Goal: Task Accomplishment & Management: Complete application form

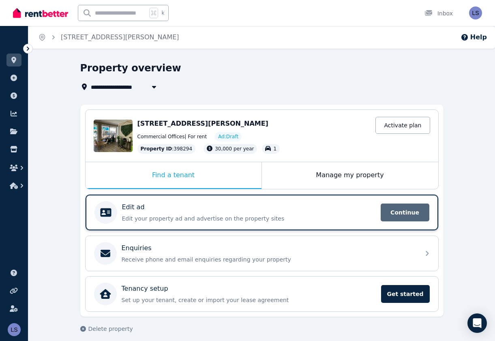
click at [400, 214] on span "Continue" at bounding box center [404, 212] width 49 height 18
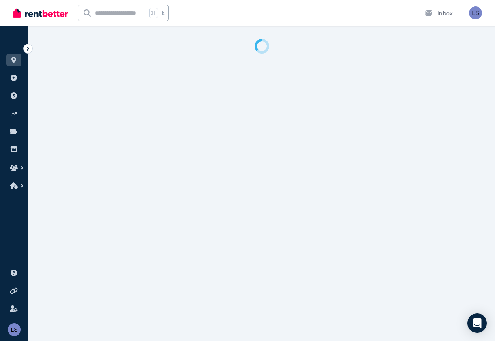
select select "***"
select select "**********"
select select "*********"
select select "**********"
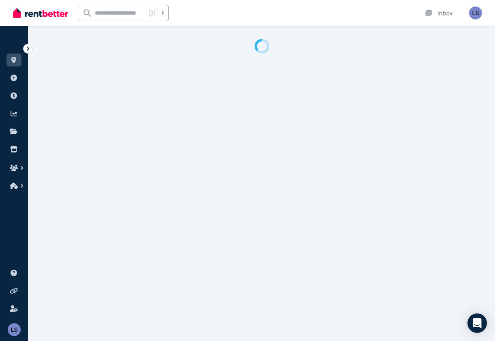
select select "**********"
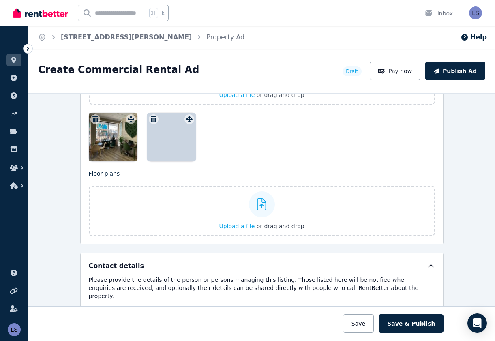
scroll to position [1093, 0]
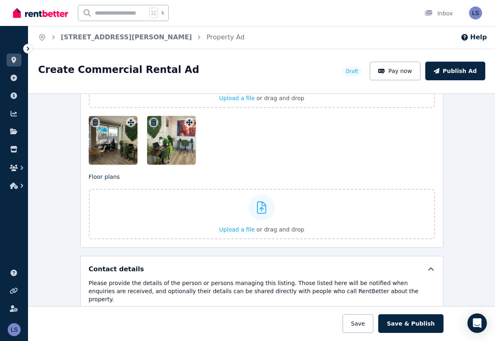
click at [297, 154] on div at bounding box center [262, 140] width 346 height 49
click at [264, 156] on div at bounding box center [262, 140] width 346 height 49
drag, startPoint x: 236, startPoint y: 147, endPoint x: 237, endPoint y: 142, distance: 5.7
click at [236, 147] on div at bounding box center [262, 140] width 346 height 49
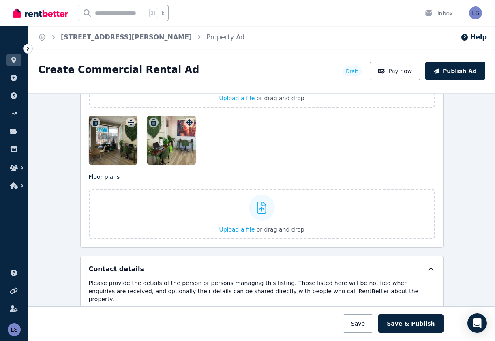
click at [238, 145] on div at bounding box center [262, 140] width 346 height 49
click at [231, 140] on div at bounding box center [262, 140] width 346 height 49
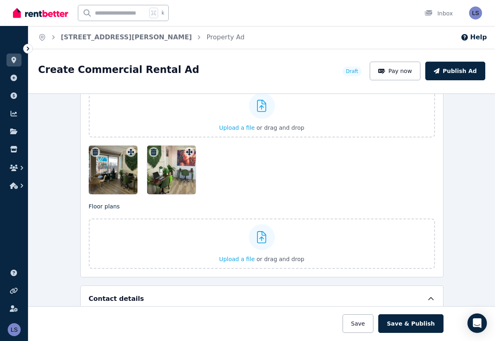
scroll to position [1063, 0]
click at [248, 165] on div at bounding box center [262, 170] width 346 height 49
click at [282, 128] on span "or drag and drop" at bounding box center [280, 128] width 48 height 6
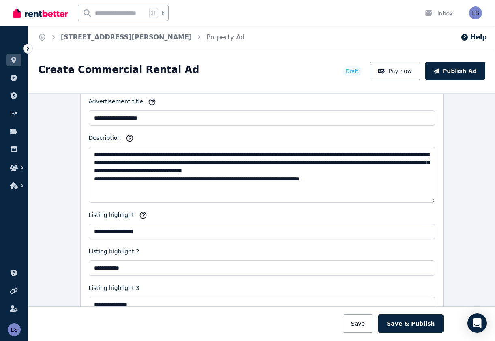
scroll to position [772, 0]
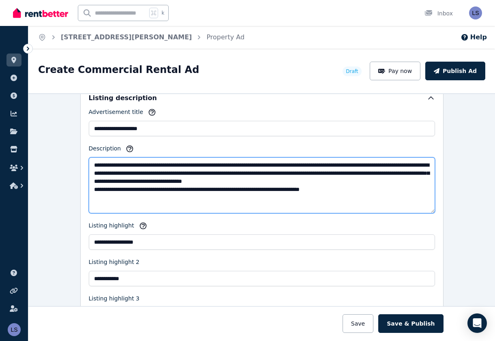
drag, startPoint x: 246, startPoint y: 173, endPoint x: 320, endPoint y: 173, distance: 74.1
click at [320, 173] on textarea "**********" at bounding box center [262, 185] width 346 height 56
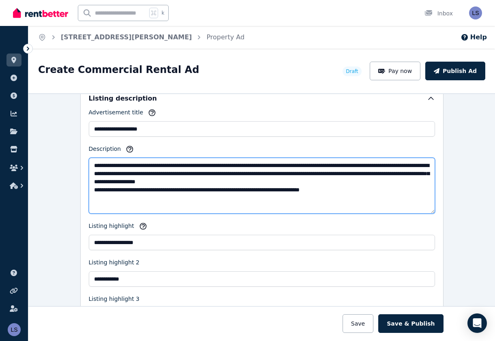
click at [229, 174] on textarea "**********" at bounding box center [262, 186] width 346 height 56
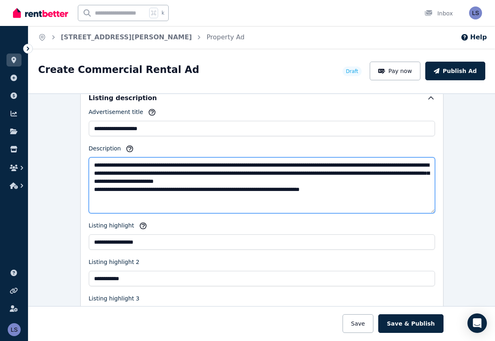
click at [291, 189] on textarea "**********" at bounding box center [262, 185] width 346 height 56
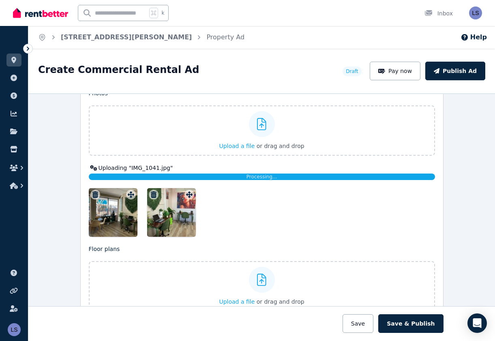
scroll to position [1046, 0]
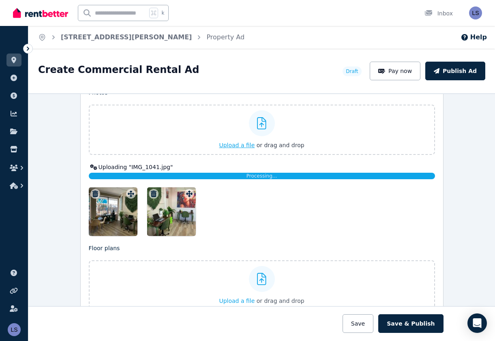
type textarea "**********"
click at [240, 144] on span "Upload a file" at bounding box center [237, 145] width 36 height 6
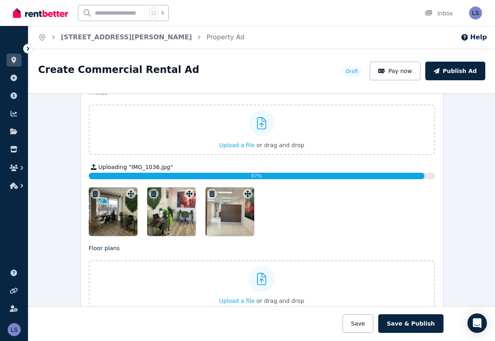
click at [227, 210] on div at bounding box center [229, 211] width 49 height 49
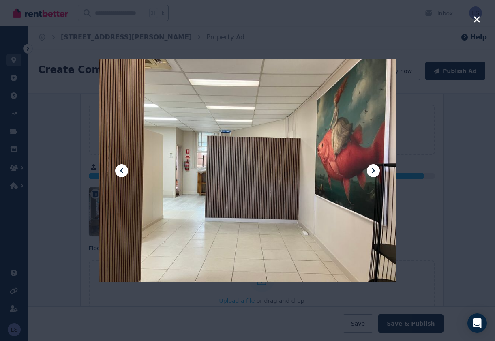
click at [227, 210] on div at bounding box center [247, 170] width 297 height 396
click at [119, 168] on icon at bounding box center [122, 171] width 10 height 10
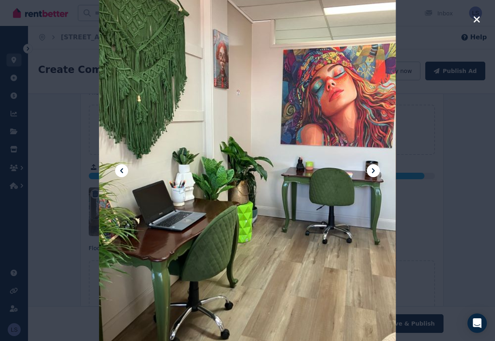
click at [119, 168] on icon at bounding box center [122, 171] width 10 height 10
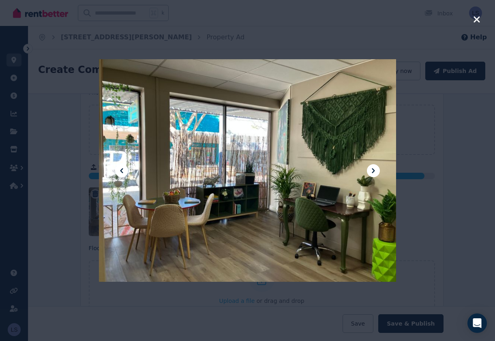
click at [374, 169] on icon at bounding box center [373, 170] width 3 height 5
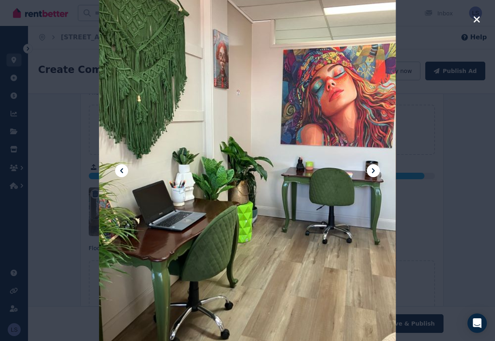
click at [374, 169] on icon at bounding box center [373, 170] width 3 height 5
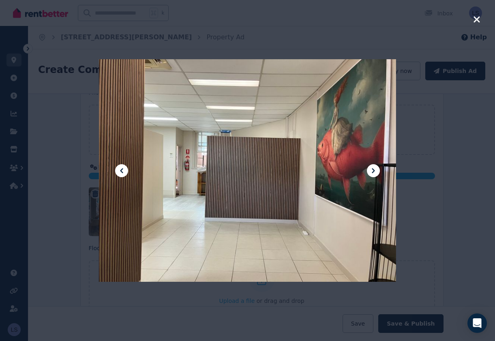
click at [374, 169] on icon at bounding box center [373, 170] width 3 height 5
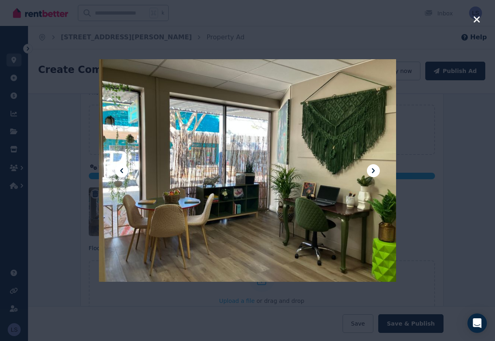
click at [374, 169] on icon at bounding box center [373, 170] width 3 height 5
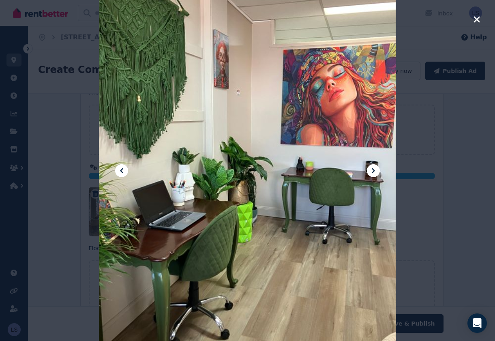
click at [374, 169] on icon at bounding box center [373, 170] width 3 height 5
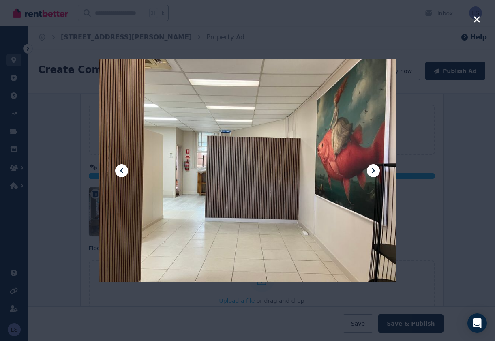
click at [374, 169] on icon at bounding box center [373, 170] width 3 height 5
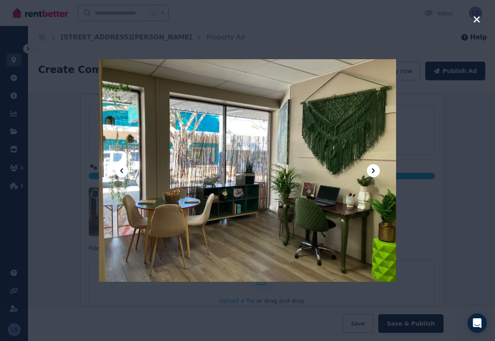
click at [473, 15] on icon "button" at bounding box center [476, 20] width 7 height 10
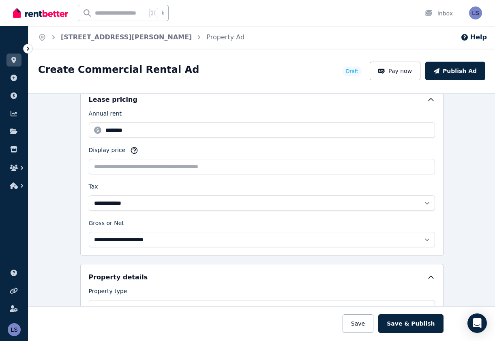
scroll to position [271, 0]
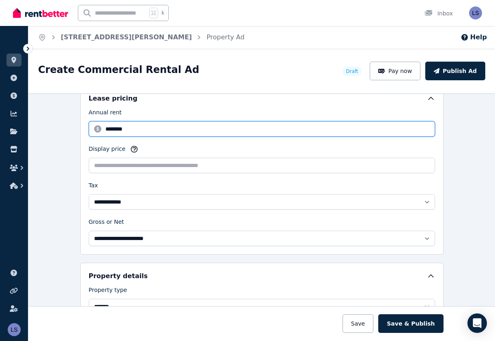
click at [108, 128] on input "********" at bounding box center [262, 128] width 346 height 15
type input "********"
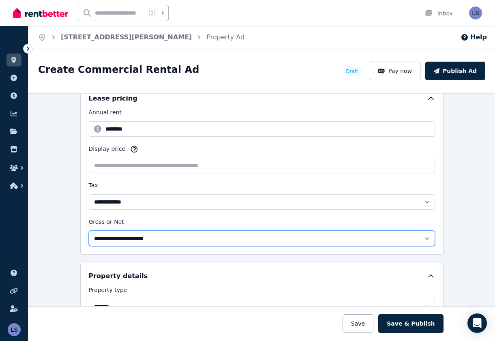
select select "**********"
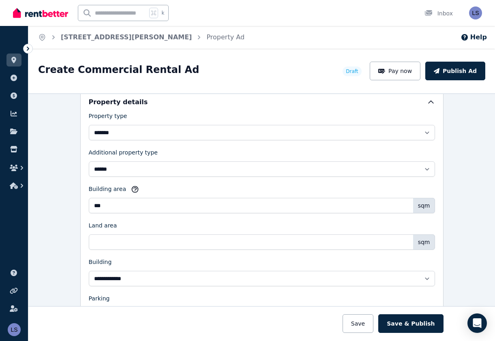
scroll to position [448, 0]
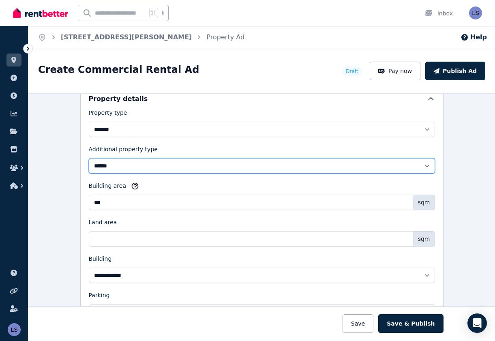
select select "**********"
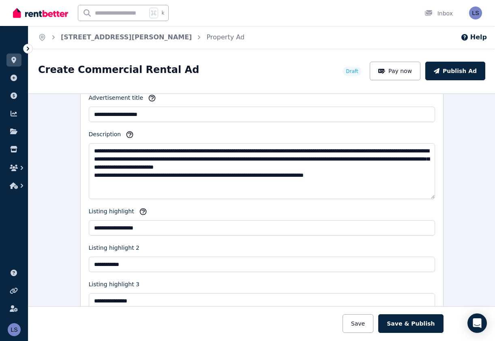
scroll to position [790, 0]
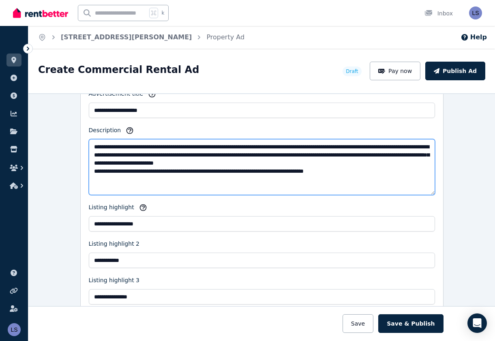
click at [203, 146] on textarea "**********" at bounding box center [262, 167] width 346 height 56
click at [219, 155] on textarea "**********" at bounding box center [262, 167] width 346 height 56
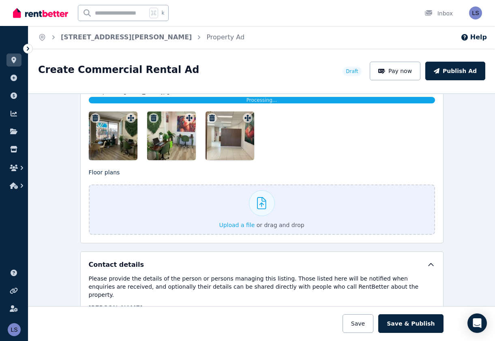
scroll to position [1123, 0]
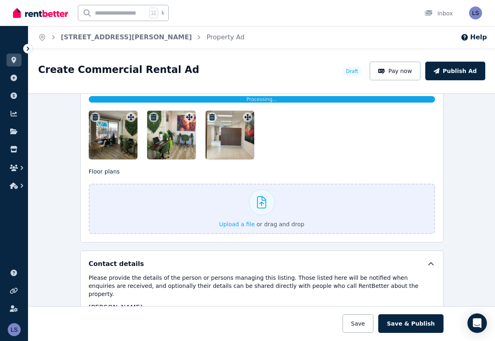
type textarea "**********"
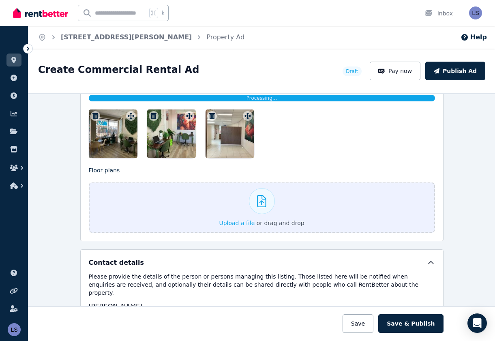
click at [102, 135] on div at bounding box center [113, 133] width 49 height 49
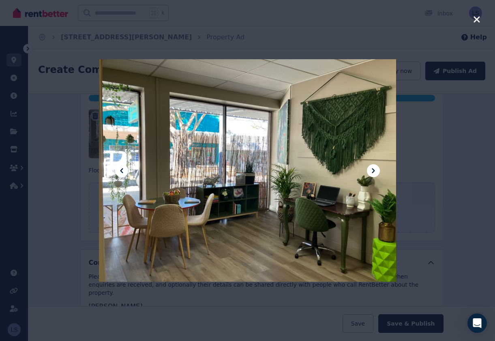
click at [372, 167] on icon at bounding box center [373, 171] width 10 height 10
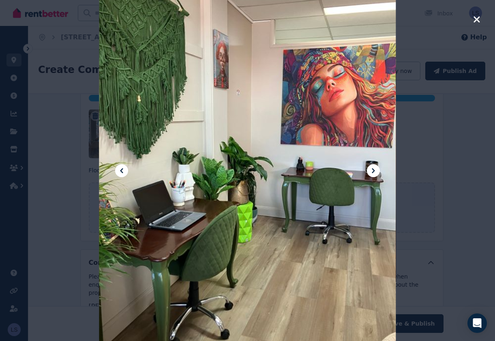
click at [372, 167] on icon at bounding box center [373, 171] width 10 height 10
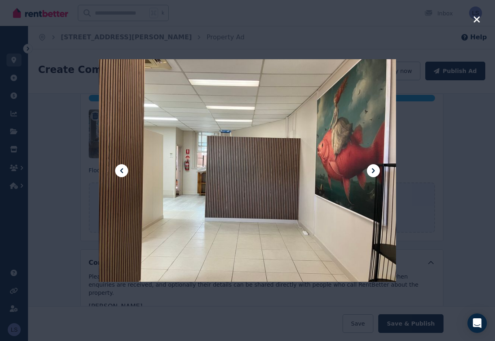
click at [372, 167] on icon at bounding box center [373, 171] width 10 height 10
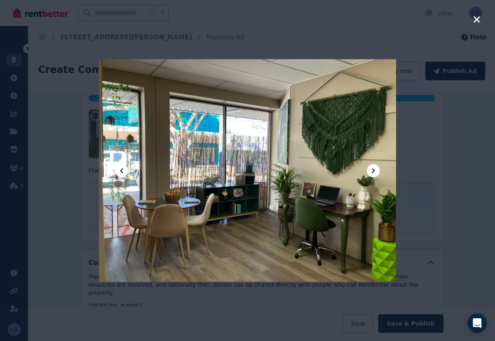
click at [373, 168] on icon at bounding box center [373, 171] width 10 height 10
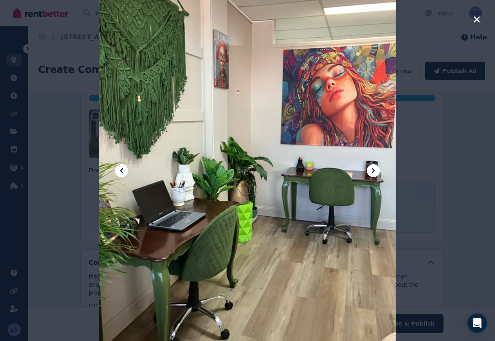
click at [373, 168] on icon at bounding box center [373, 171] width 10 height 10
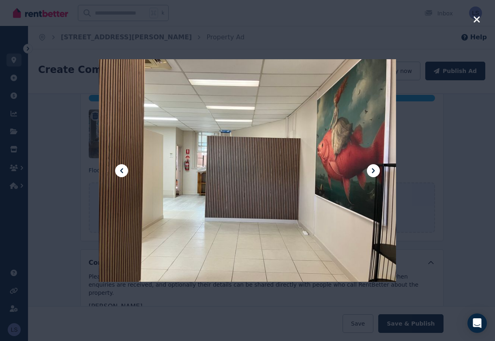
click at [476, 16] on icon "button" at bounding box center [476, 20] width 7 height 10
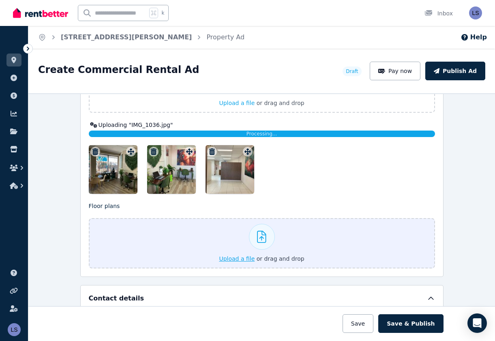
scroll to position [1087, 0]
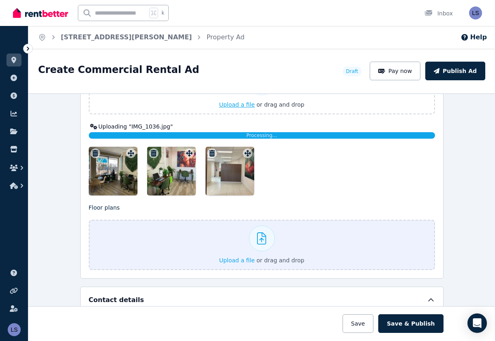
click at [242, 106] on span "Upload a file" at bounding box center [237, 104] width 36 height 6
click at [243, 105] on span "Upload a file" at bounding box center [237, 104] width 36 height 6
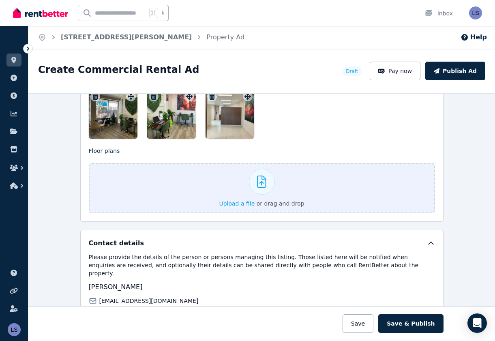
scroll to position [1143, 0]
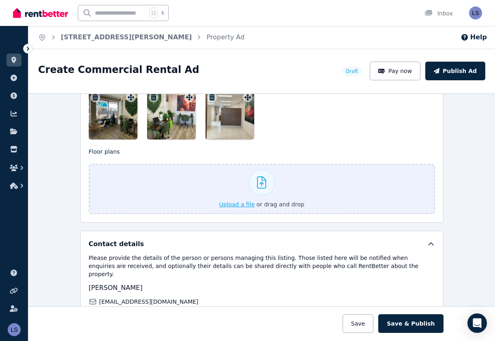
click at [237, 205] on div at bounding box center [262, 189] width 346 height 50
click at [239, 205] on div at bounding box center [262, 189] width 346 height 50
click at [229, 204] on div at bounding box center [262, 189] width 346 height 50
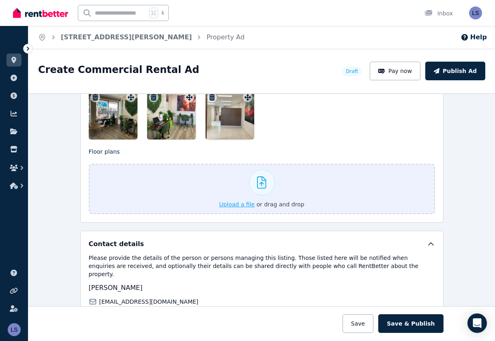
click at [235, 204] on div at bounding box center [262, 189] width 346 height 50
click at [267, 204] on div at bounding box center [262, 189] width 346 height 50
click at [243, 204] on div at bounding box center [262, 189] width 346 height 50
click at [265, 183] on div at bounding box center [262, 189] width 346 height 50
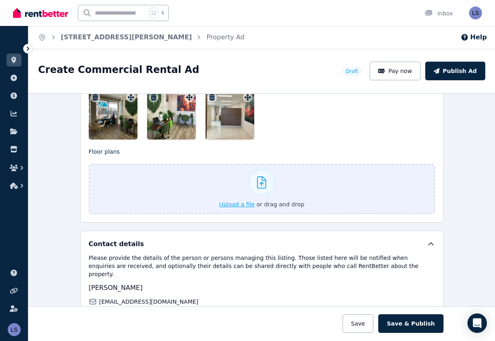
click at [265, 183] on div at bounding box center [262, 189] width 346 height 50
click at [250, 203] on div at bounding box center [262, 189] width 346 height 50
click at [237, 206] on div at bounding box center [262, 189] width 346 height 50
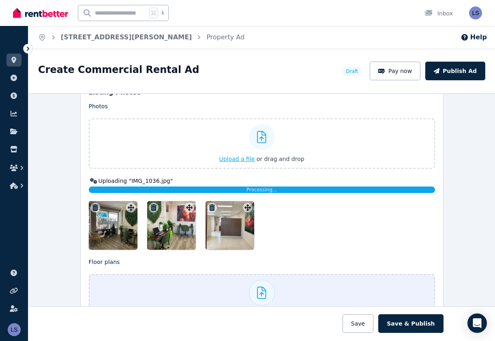
scroll to position [1032, 0]
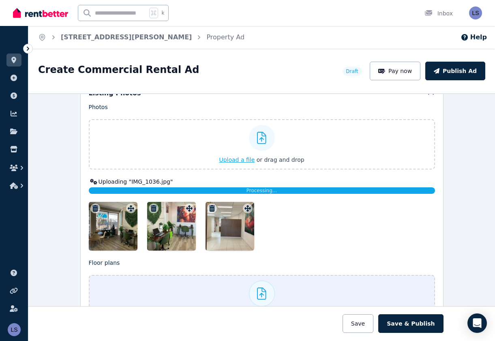
click at [241, 158] on span "Upload a file" at bounding box center [237, 159] width 36 height 6
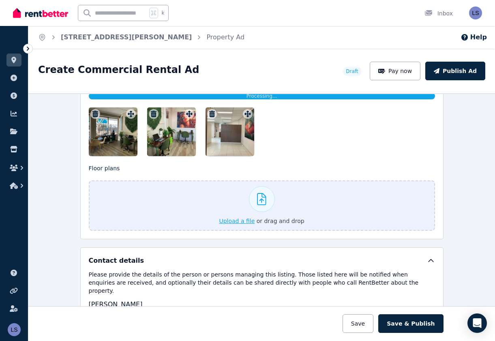
scroll to position [1126, 0]
click at [234, 220] on div at bounding box center [262, 205] width 346 height 50
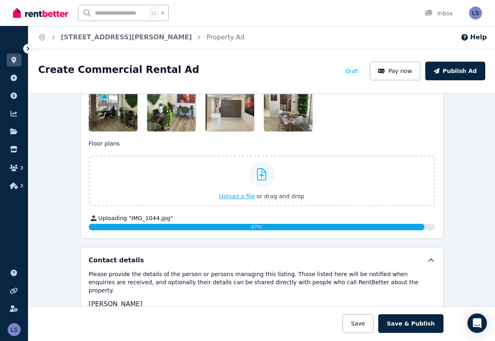
click at [273, 195] on span "or drag and drop" at bounding box center [280, 196] width 48 height 6
click at [102, 125] on div at bounding box center [113, 107] width 49 height 49
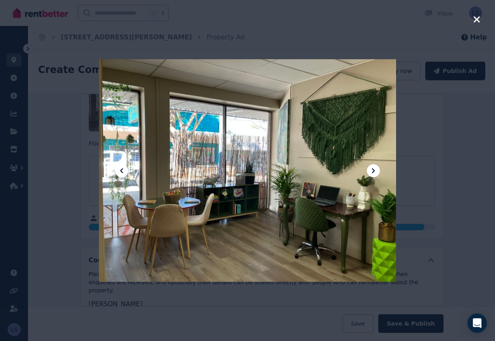
click at [374, 168] on icon at bounding box center [373, 171] width 10 height 10
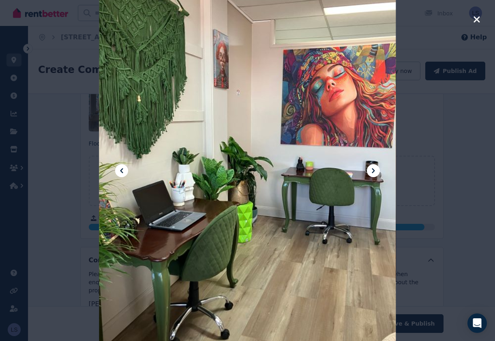
click at [373, 168] on icon at bounding box center [373, 171] width 10 height 10
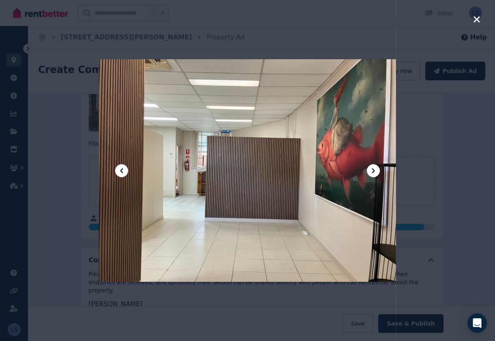
click at [373, 167] on icon at bounding box center [373, 171] width 10 height 10
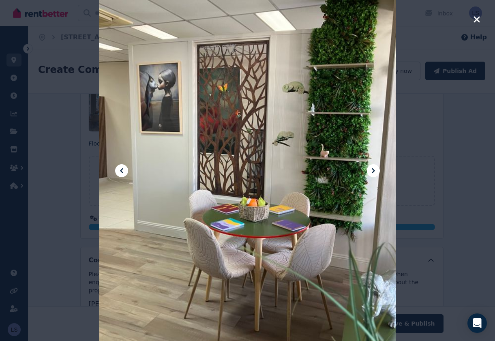
click at [119, 168] on icon at bounding box center [122, 171] width 10 height 10
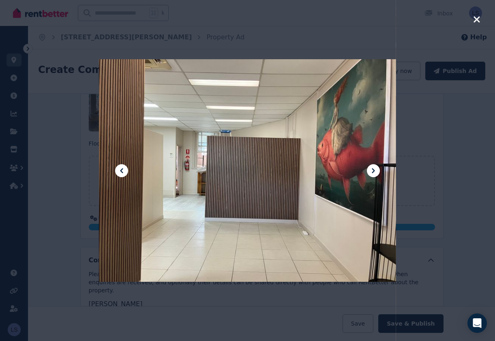
click at [119, 168] on icon at bounding box center [122, 171] width 10 height 10
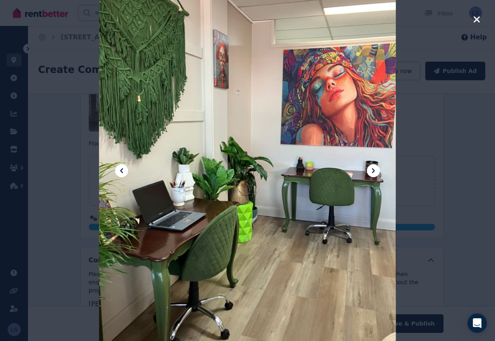
click at [121, 166] on icon at bounding box center [122, 171] width 10 height 10
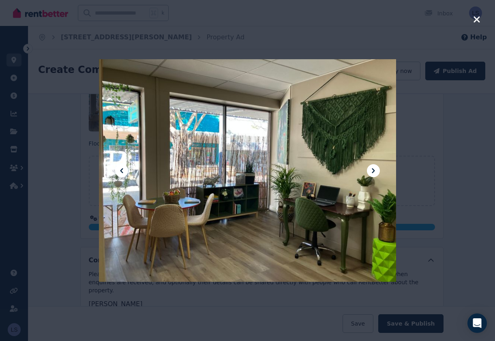
click at [121, 166] on icon at bounding box center [122, 171] width 10 height 10
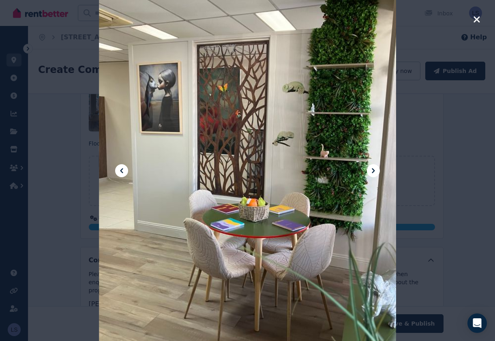
click at [376, 170] on icon at bounding box center [373, 171] width 10 height 10
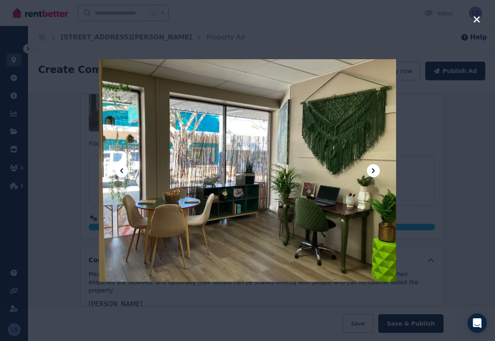
click at [376, 170] on icon at bounding box center [373, 171] width 10 height 10
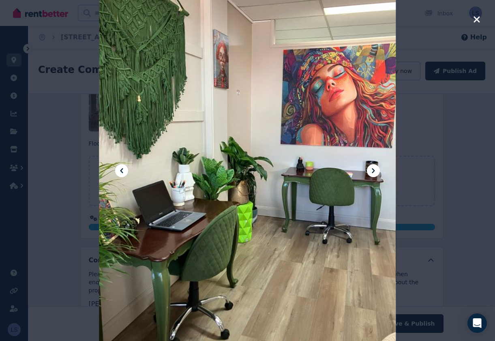
click at [376, 170] on icon at bounding box center [373, 171] width 10 height 10
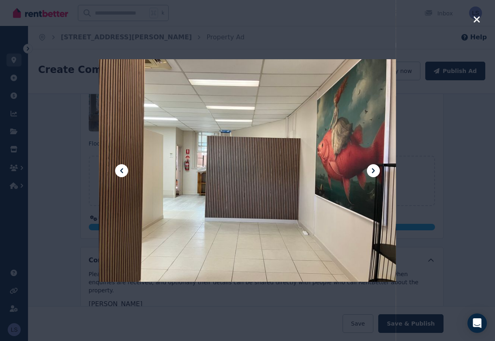
click at [376, 170] on icon at bounding box center [373, 171] width 10 height 10
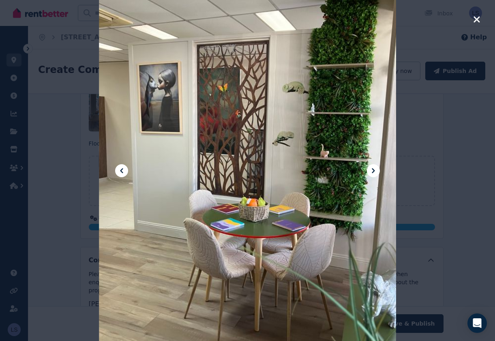
click at [376, 170] on icon at bounding box center [373, 171] width 10 height 10
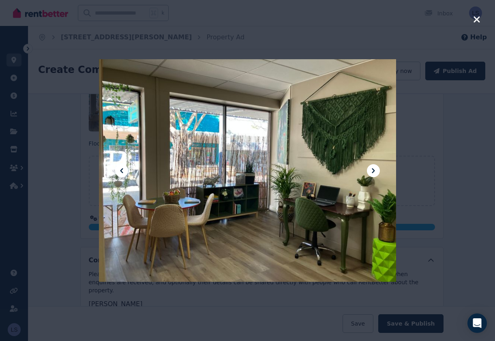
click at [376, 170] on icon at bounding box center [373, 171] width 10 height 10
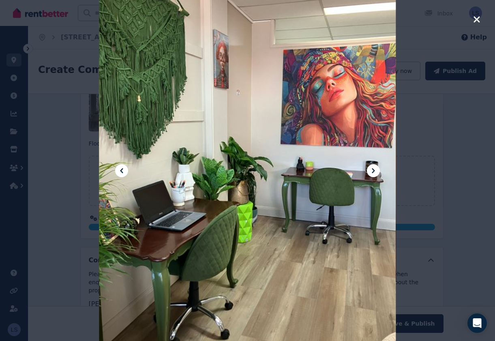
click at [376, 170] on icon at bounding box center [373, 171] width 10 height 10
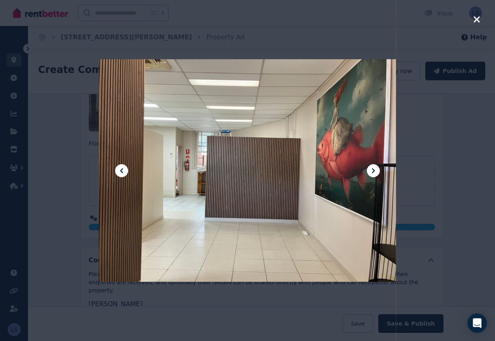
click at [376, 170] on icon at bounding box center [373, 171] width 10 height 10
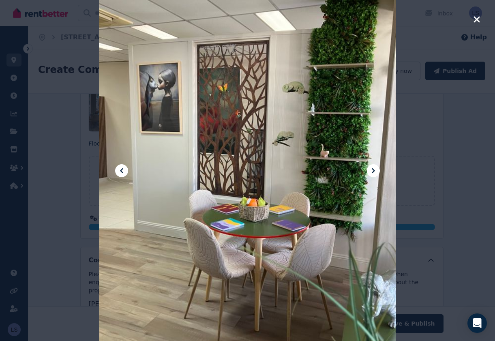
click at [376, 170] on icon at bounding box center [373, 171] width 10 height 10
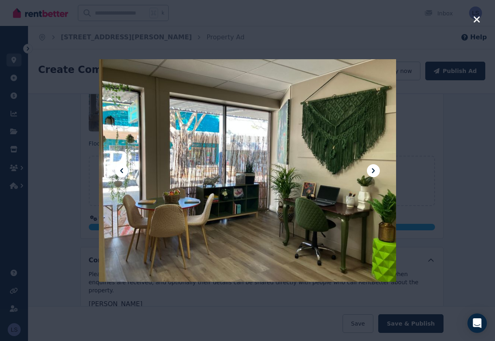
click at [376, 170] on icon at bounding box center [373, 171] width 10 height 10
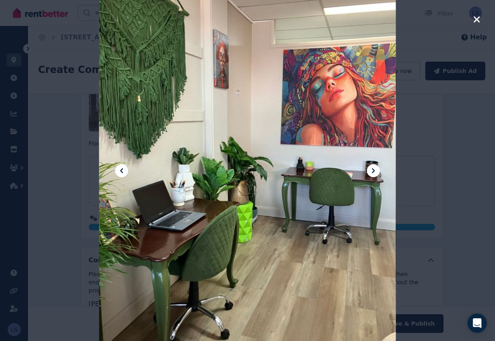
click at [477, 17] on icon "button" at bounding box center [476, 20] width 7 height 10
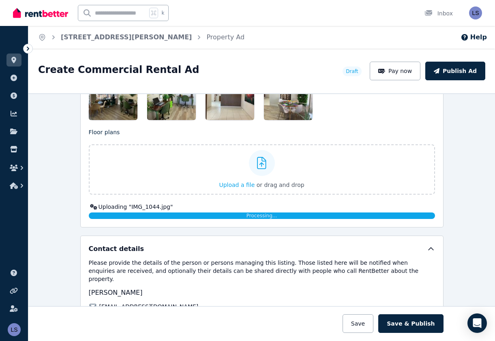
scroll to position [1119, 0]
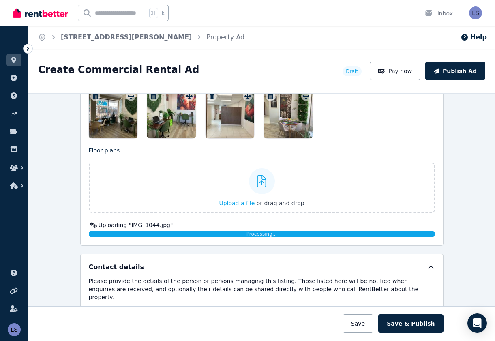
click at [236, 203] on span "Upload a file" at bounding box center [237, 203] width 36 height 6
click at [238, 201] on span "Upload a file" at bounding box center [237, 203] width 36 height 6
click at [235, 203] on span "Upload a file" at bounding box center [237, 203] width 36 height 6
click at [117, 129] on div at bounding box center [113, 114] width 49 height 49
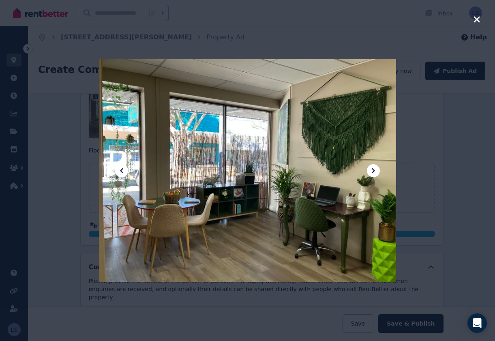
click at [375, 170] on icon at bounding box center [373, 171] width 10 height 10
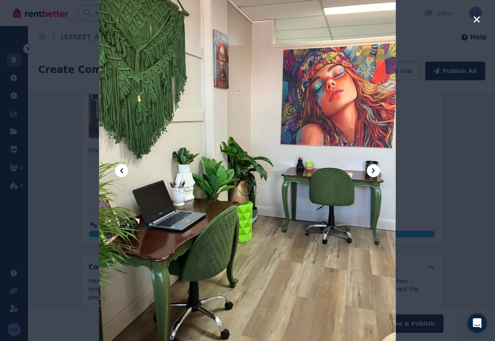
click at [375, 170] on icon at bounding box center [373, 171] width 10 height 10
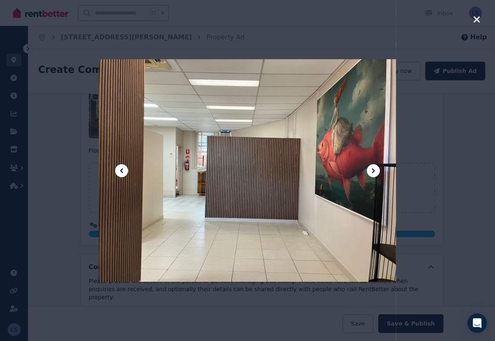
click at [375, 170] on icon at bounding box center [373, 171] width 10 height 10
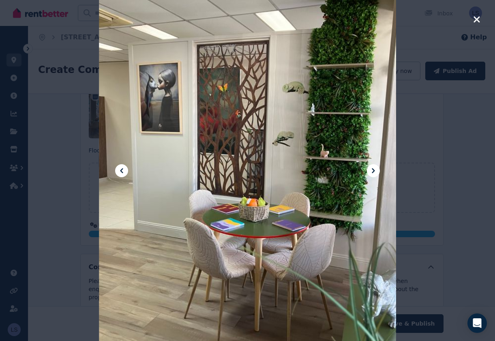
click at [375, 171] on icon at bounding box center [373, 171] width 10 height 10
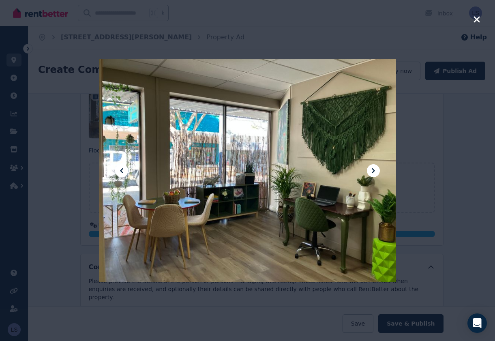
click at [375, 171] on icon at bounding box center [373, 171] width 10 height 10
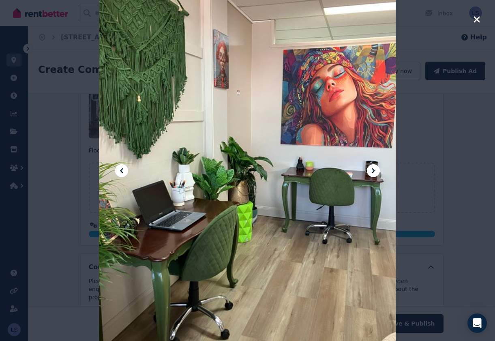
click at [374, 171] on icon at bounding box center [373, 170] width 3 height 5
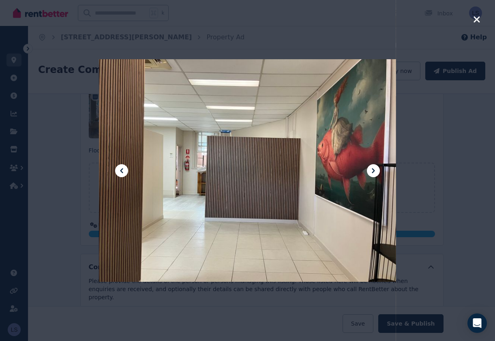
click at [374, 171] on icon at bounding box center [373, 170] width 3 height 5
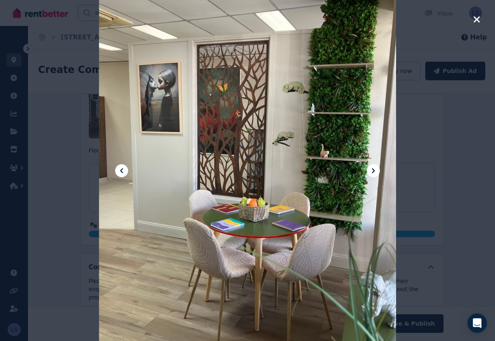
click at [477, 18] on icon "button" at bounding box center [476, 19] width 6 height 6
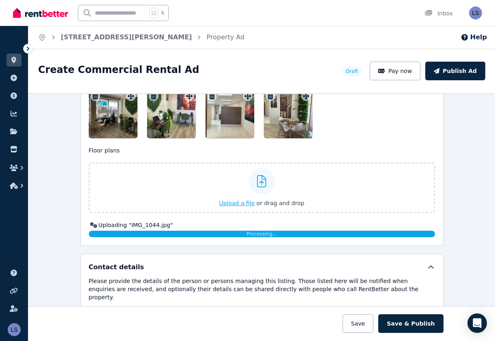
click at [233, 205] on span "Upload a file" at bounding box center [237, 203] width 36 height 6
click at [237, 203] on span "Upload a file" at bounding box center [237, 203] width 36 height 6
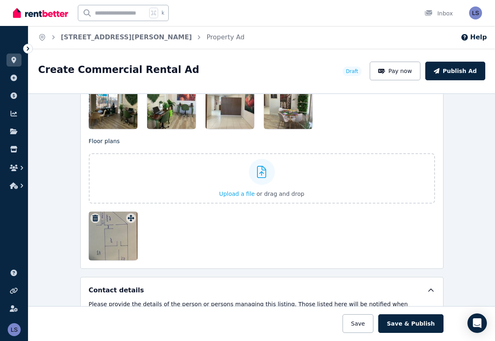
scroll to position [1128, 0]
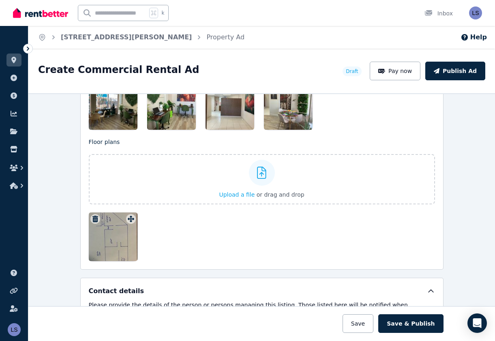
click at [113, 241] on div at bounding box center [113, 236] width 49 height 49
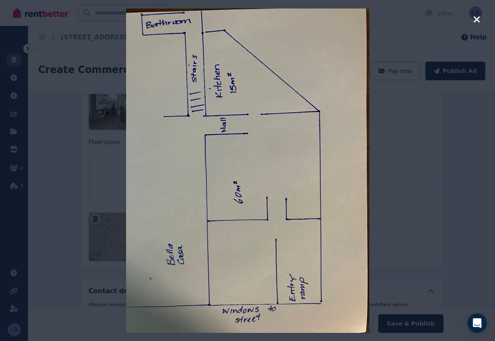
click at [113, 241] on div at bounding box center [247, 170] width 297 height 341
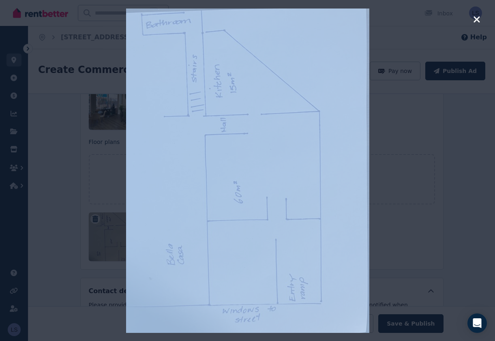
click at [113, 241] on div at bounding box center [247, 170] width 297 height 341
click at [369, 237] on div at bounding box center [247, 170] width 297 height 341
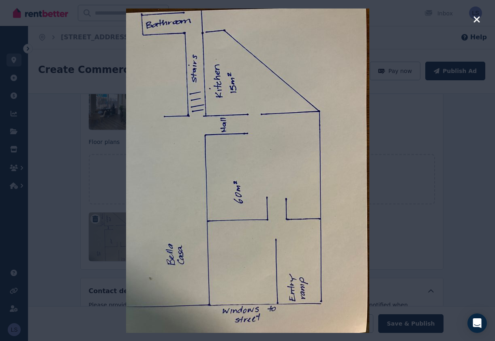
click at [475, 222] on div at bounding box center [247, 170] width 495 height 341
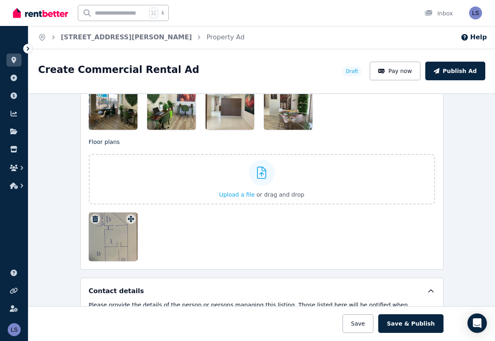
click at [107, 110] on div at bounding box center [113, 105] width 49 height 49
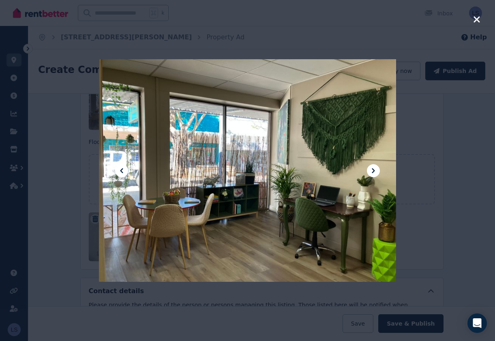
click at [374, 169] on icon at bounding box center [373, 171] width 10 height 10
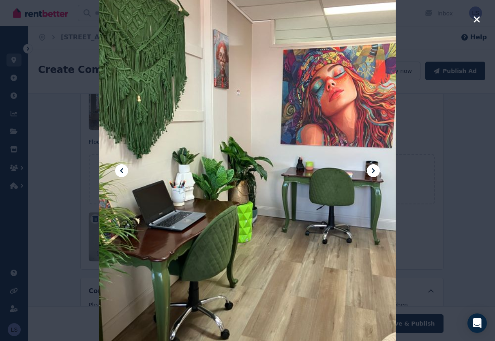
click at [374, 169] on icon at bounding box center [373, 171] width 10 height 10
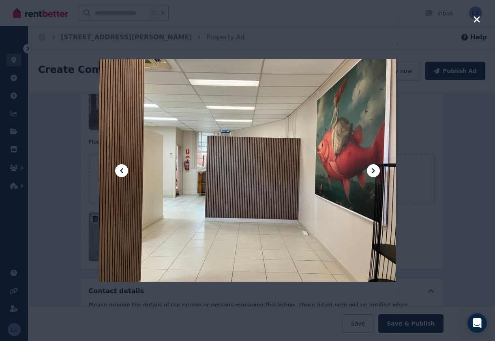
click at [374, 169] on icon at bounding box center [373, 171] width 10 height 10
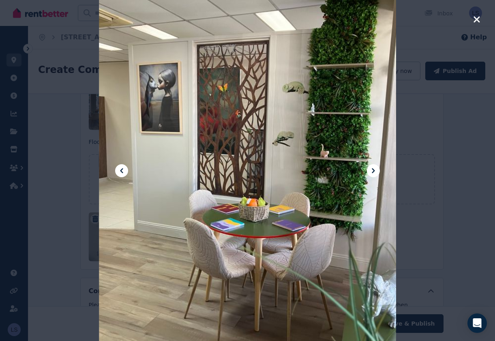
click at [374, 169] on icon at bounding box center [373, 171] width 10 height 10
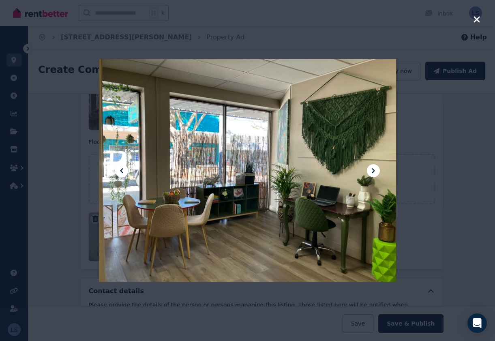
click at [461, 207] on div at bounding box center [247, 170] width 495 height 341
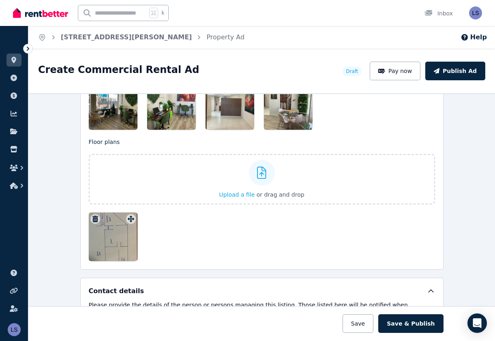
click at [365, 325] on button "Save" at bounding box center [357, 323] width 31 height 19
